Goal: Navigation & Orientation: Understand site structure

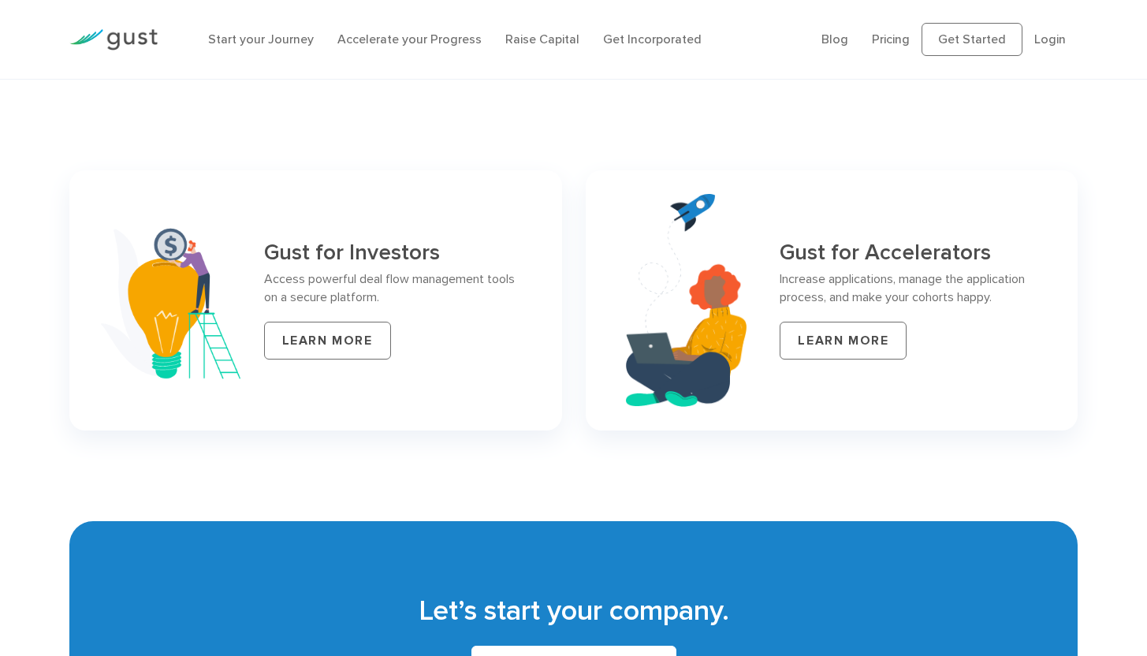
scroll to position [6347, 0]
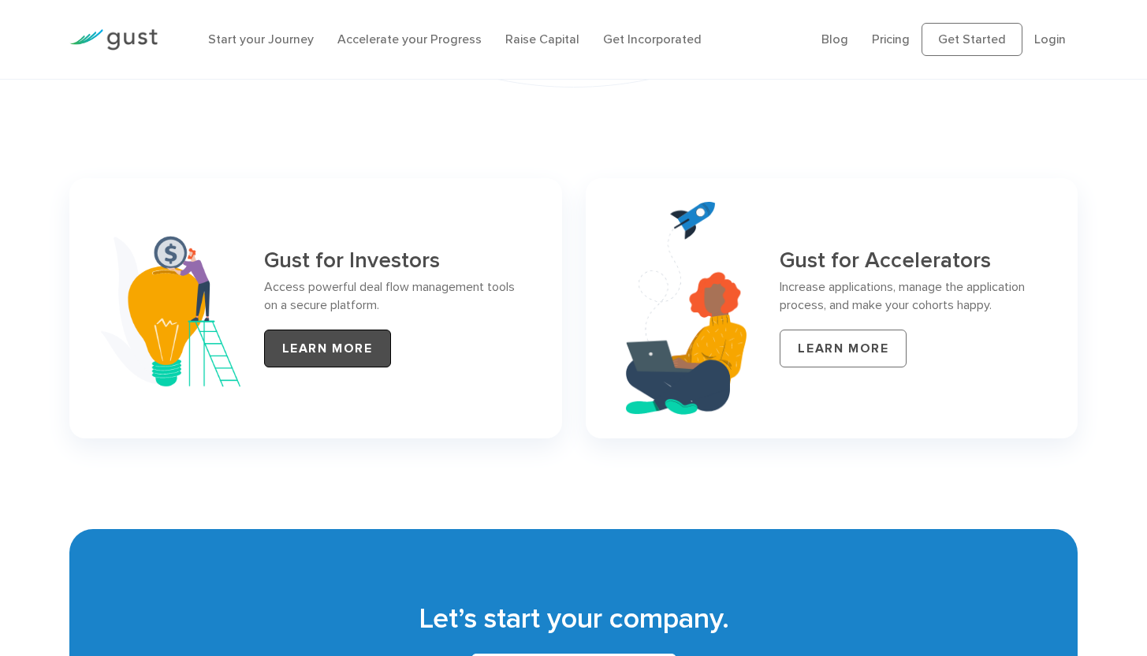
click at [298, 330] on link "LEARN MORE" at bounding box center [327, 349] width 127 height 38
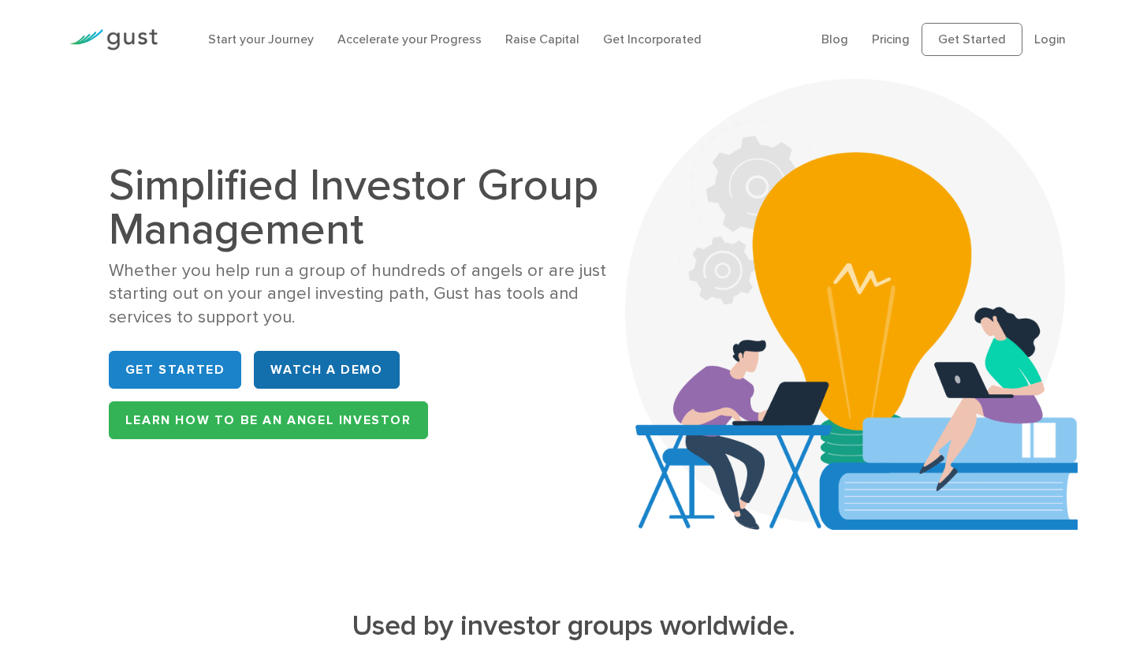
click at [289, 366] on link "WATCH A DEMO" at bounding box center [326, 370] width 145 height 38
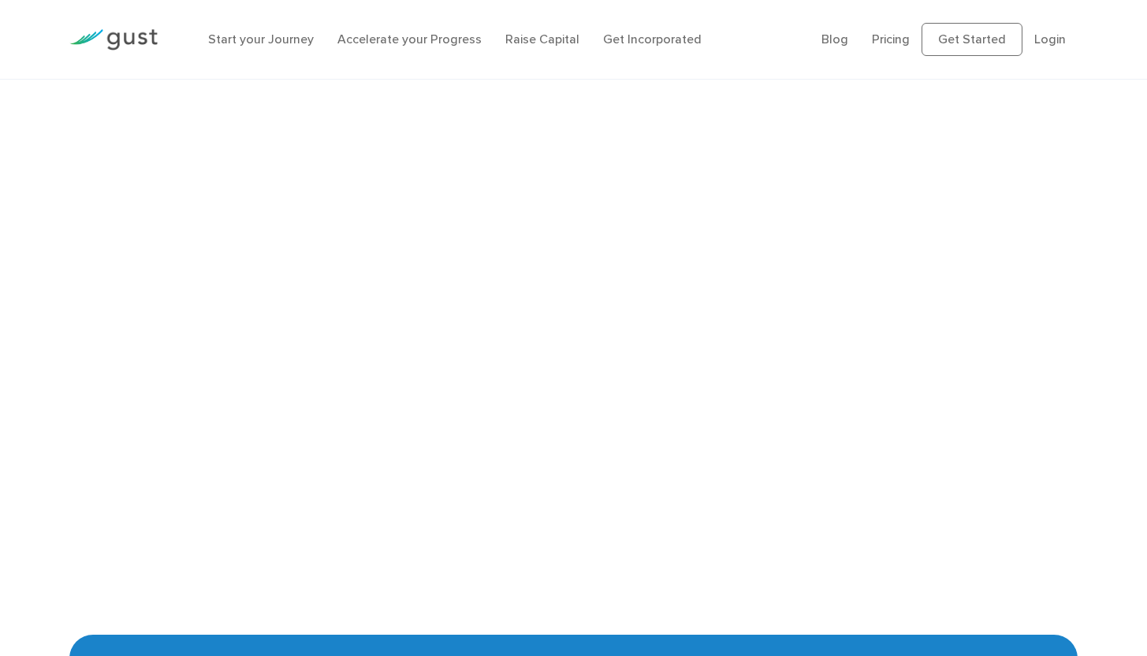
scroll to position [3133, 0]
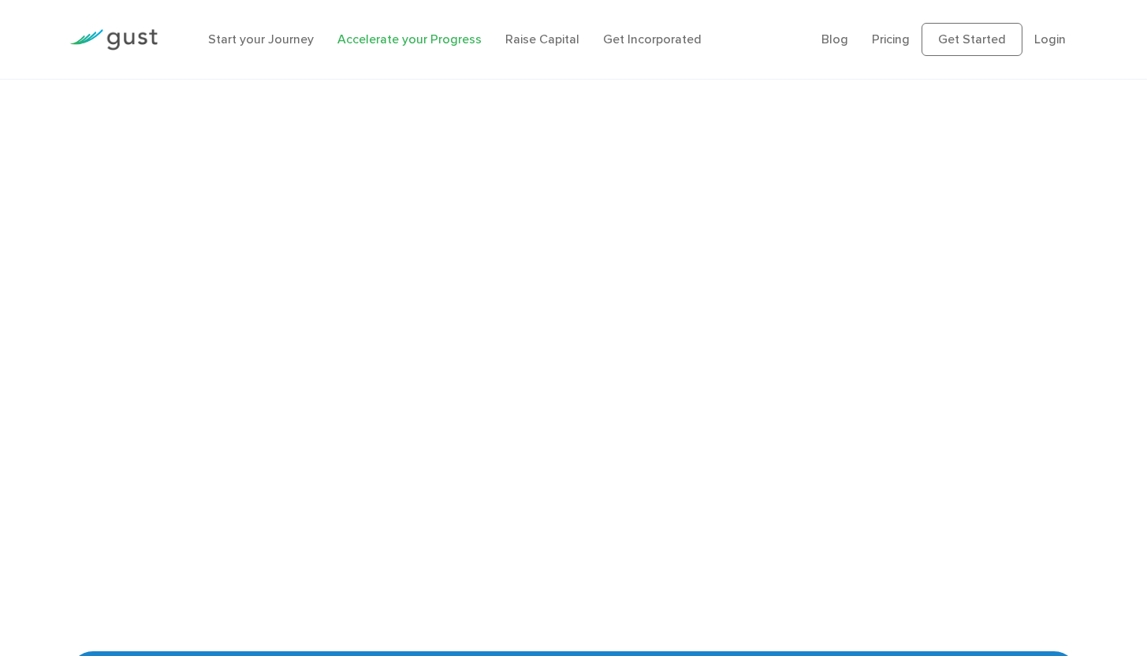
click at [352, 39] on link "Accelerate your Progress" at bounding box center [409, 39] width 144 height 15
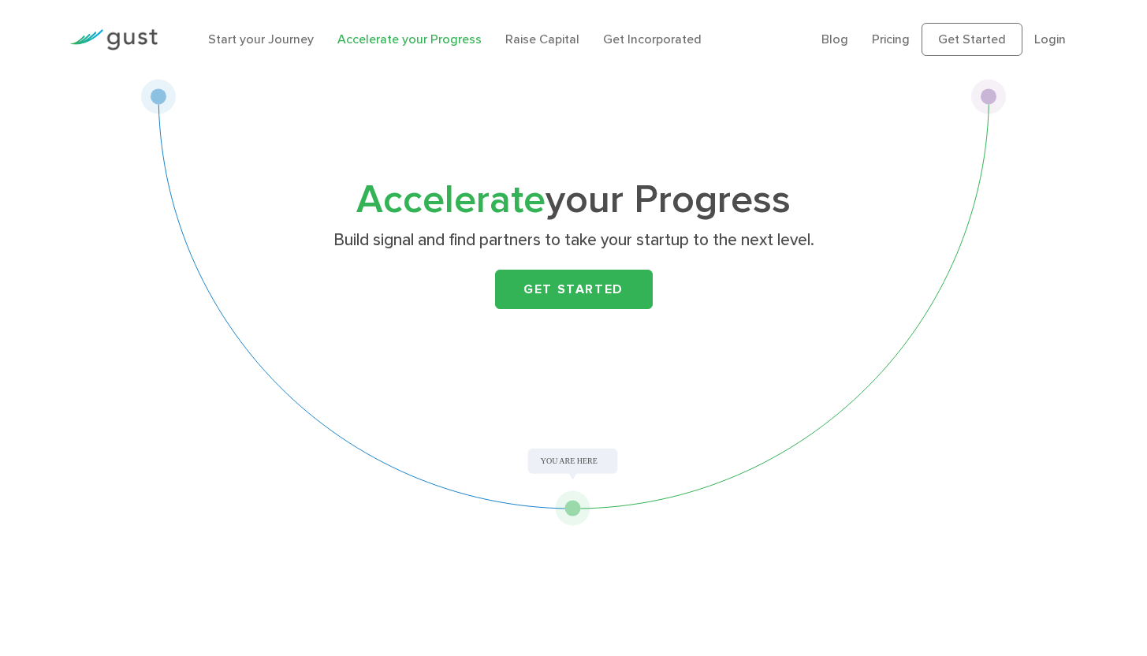
click at [131, 40] on img at bounding box center [113, 39] width 88 height 21
